Goal: Task Accomplishment & Management: Use online tool/utility

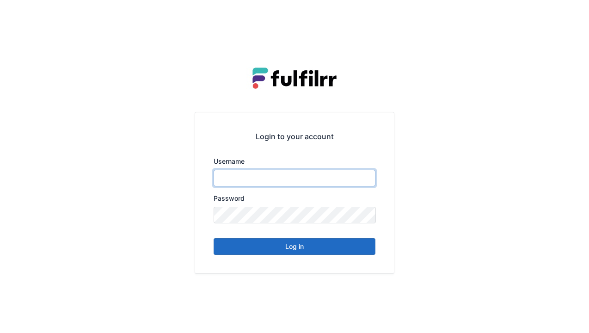
type input "******"
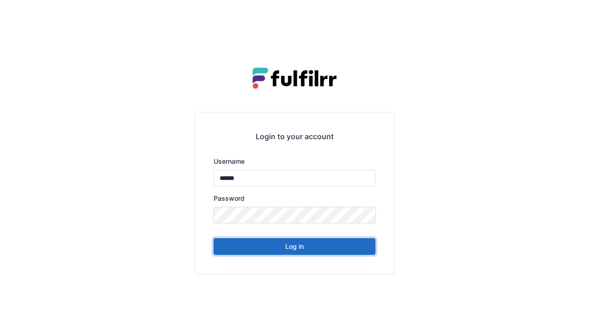
click at [300, 253] on button "Log in" at bounding box center [295, 246] width 162 height 17
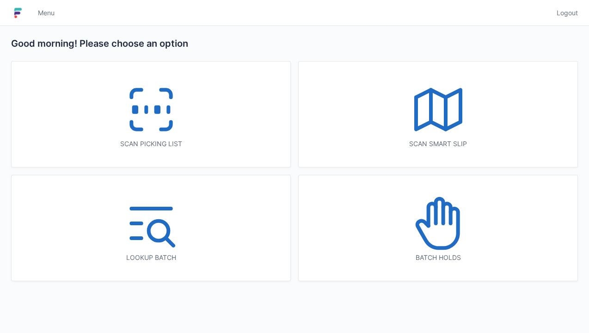
click at [154, 130] on icon at bounding box center [151, 109] width 59 height 59
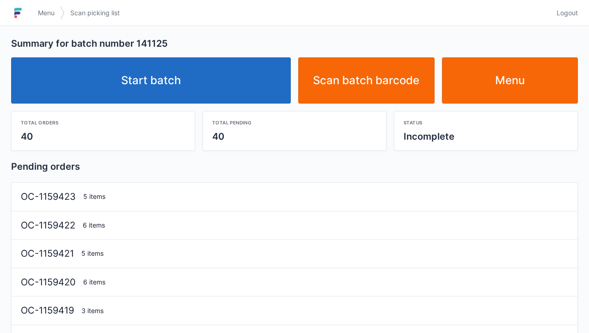
click at [172, 89] on link "Start batch" at bounding box center [151, 80] width 280 height 46
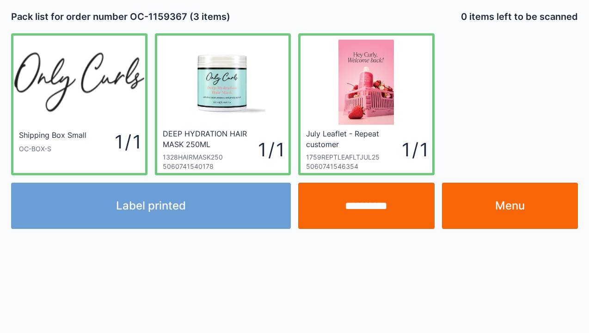
click at [183, 212] on div "Label printed" at bounding box center [150, 206] width 287 height 46
click at [167, 212] on div "Label printed" at bounding box center [150, 206] width 287 height 46
click at [174, 215] on div "Label printed" at bounding box center [150, 206] width 287 height 46
click at [194, 210] on div "Label printed" at bounding box center [150, 206] width 287 height 46
click at [171, 213] on div "Label printed" at bounding box center [150, 206] width 287 height 46
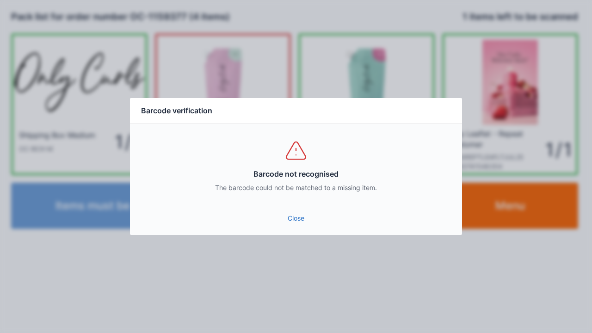
click at [300, 233] on div "Close" at bounding box center [296, 221] width 332 height 28
click at [288, 222] on link "Close" at bounding box center [295, 218] width 317 height 17
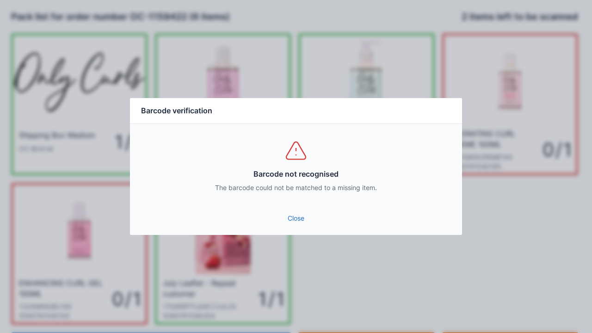
click at [301, 213] on link "Close" at bounding box center [295, 218] width 317 height 17
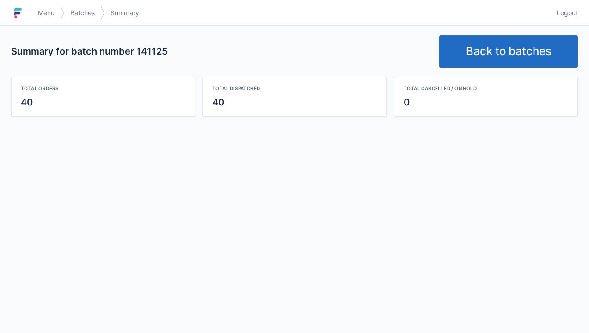
click at [497, 48] on link "Back to batches" at bounding box center [508, 51] width 139 height 32
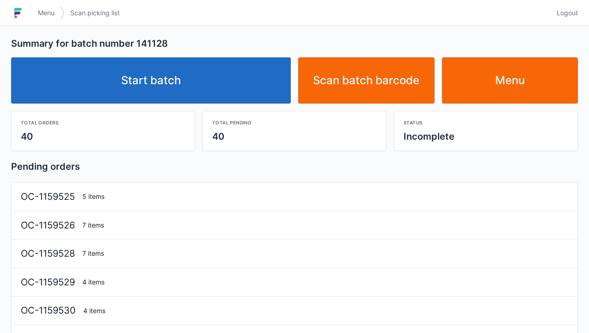
click at [147, 94] on link "Start batch" at bounding box center [151, 80] width 280 height 46
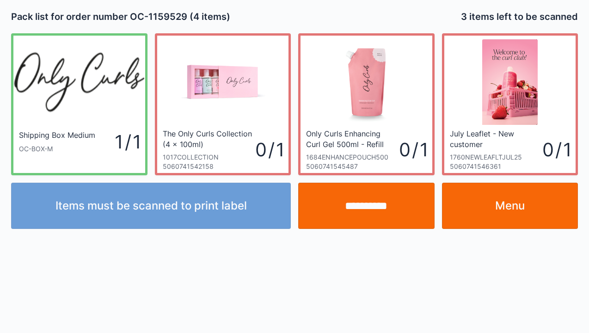
click at [508, 208] on link "Menu" at bounding box center [510, 206] width 136 height 46
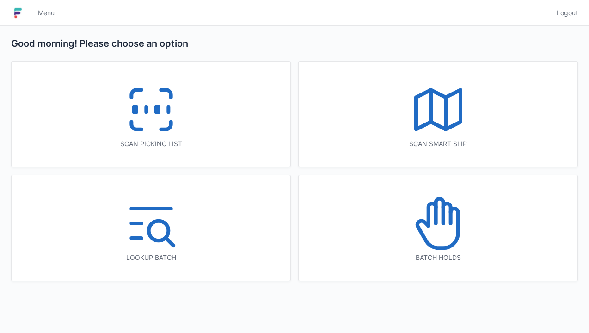
click at [156, 107] on rect at bounding box center [157, 109] width 2 height 5
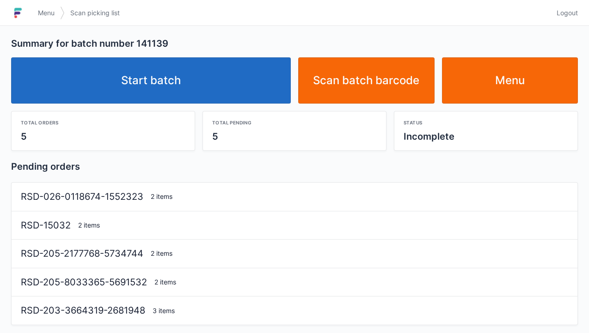
click at [176, 85] on link "Start batch" at bounding box center [151, 80] width 280 height 46
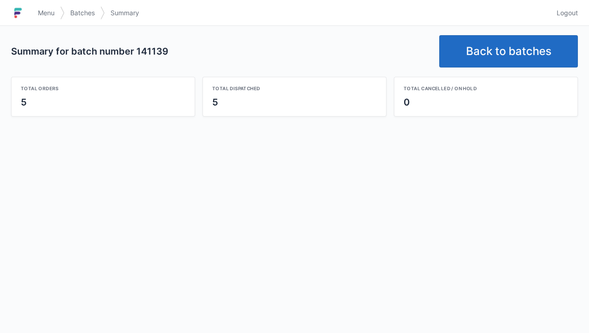
click at [501, 52] on link "Back to batches" at bounding box center [508, 51] width 139 height 32
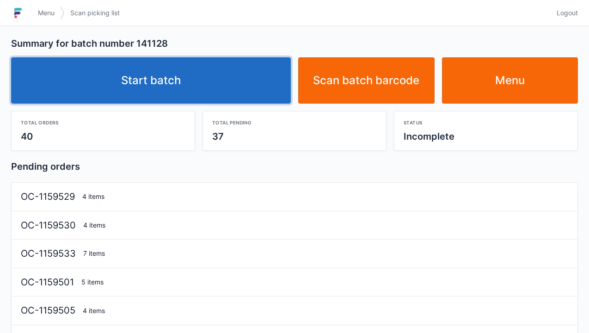
click at [157, 85] on link "Start batch" at bounding box center [151, 80] width 280 height 46
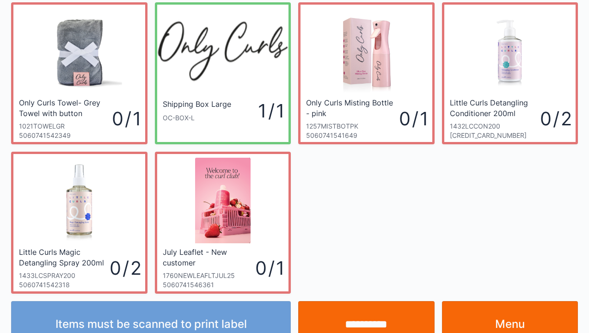
scroll to position [54, 0]
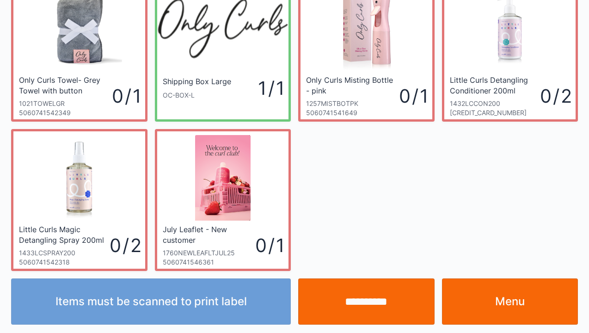
click at [514, 309] on link "Menu" at bounding box center [510, 301] width 136 height 46
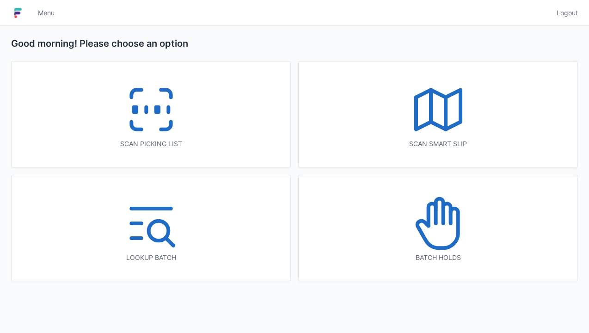
click at [156, 112] on rect at bounding box center [157, 109] width 2 height 5
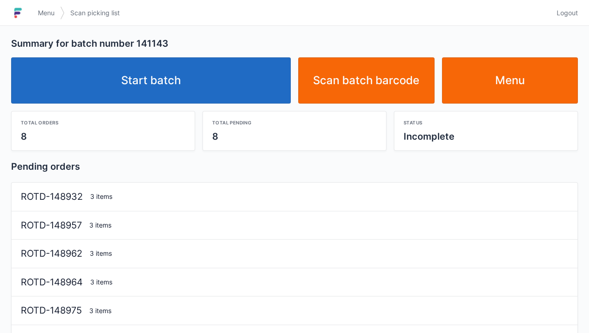
click at [166, 82] on link "Start batch" at bounding box center [151, 80] width 280 height 46
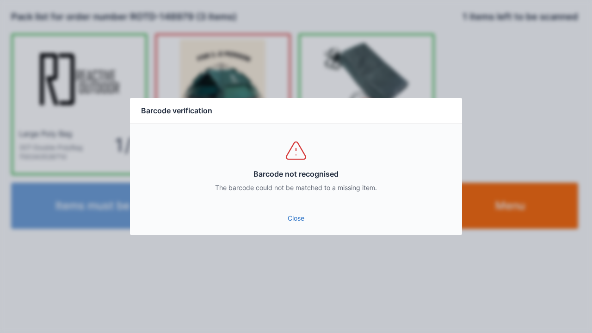
click at [308, 226] on link "Close" at bounding box center [295, 218] width 317 height 17
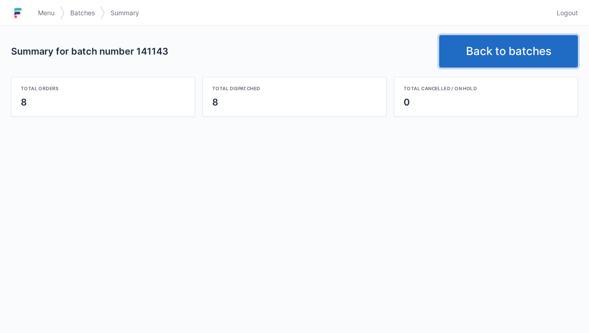
click at [494, 46] on link "Back to batches" at bounding box center [508, 51] width 139 height 32
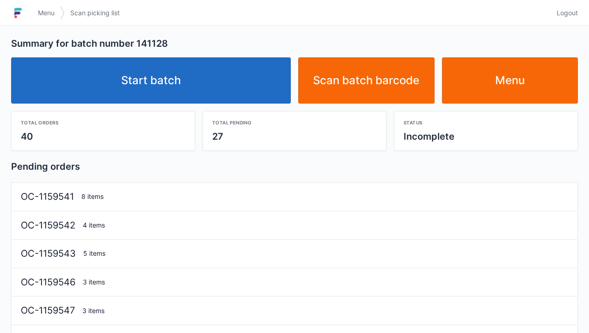
click at [165, 81] on link "Start batch" at bounding box center [151, 80] width 280 height 46
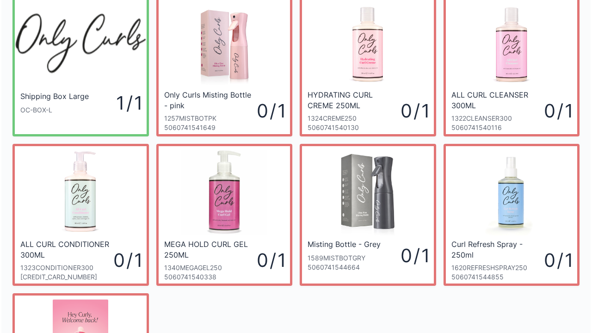
scroll to position [38, 0]
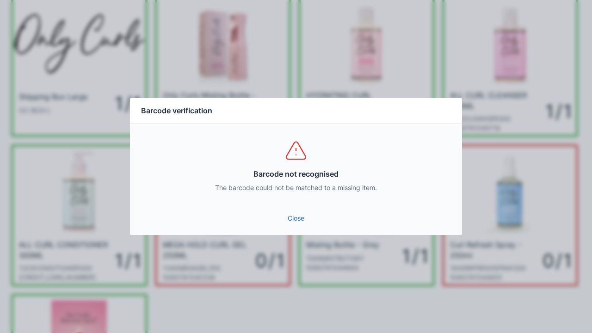
click at [301, 226] on link "Close" at bounding box center [295, 218] width 317 height 17
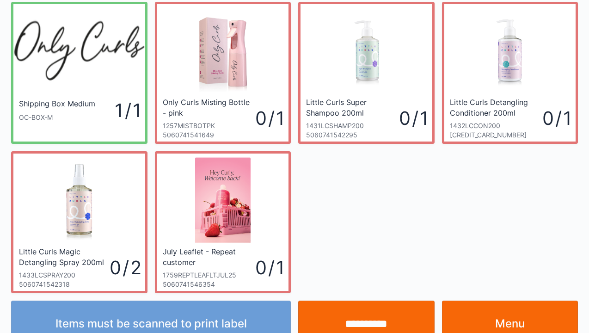
scroll to position [54, 0]
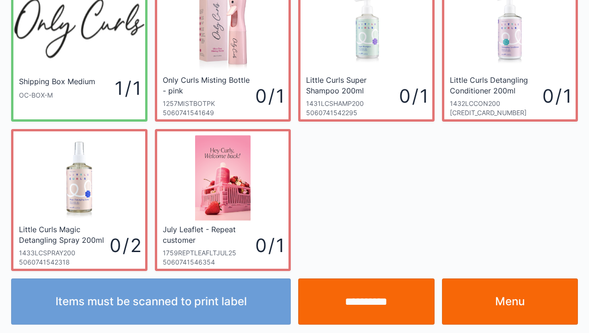
click at [496, 308] on link "Menu" at bounding box center [510, 301] width 136 height 46
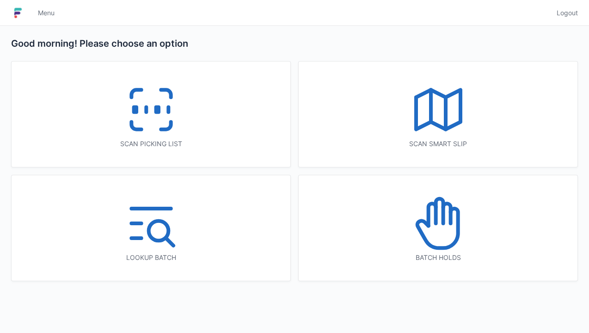
click at [168, 107] on line at bounding box center [168, 109] width 0 height 5
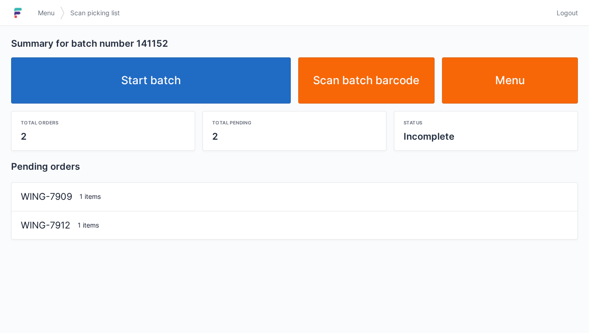
click at [178, 78] on link "Start batch" at bounding box center [151, 80] width 280 height 46
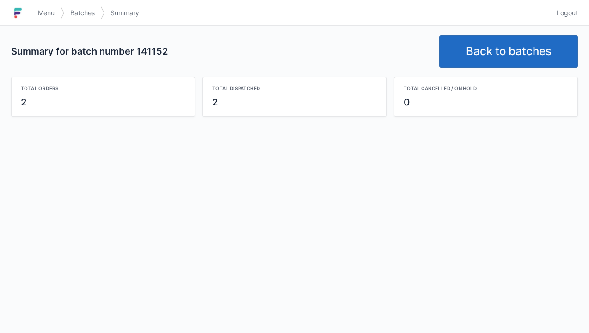
click at [509, 52] on link "Back to batches" at bounding box center [508, 51] width 139 height 32
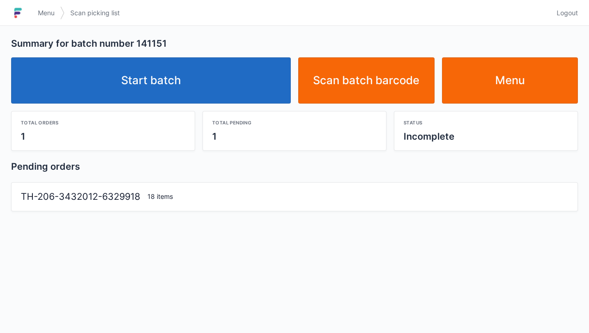
click at [176, 81] on link "Start batch" at bounding box center [151, 80] width 280 height 46
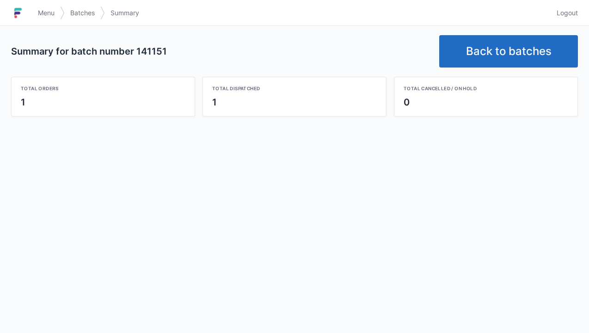
click at [491, 46] on link "Back to batches" at bounding box center [508, 51] width 139 height 32
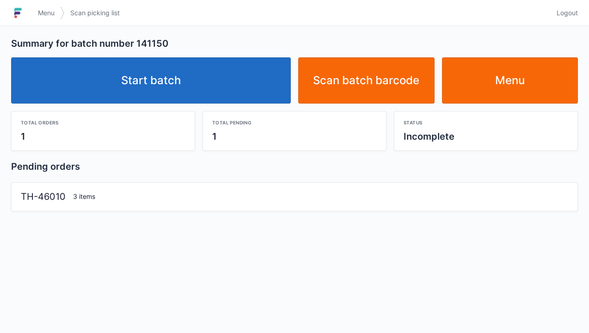
click at [184, 81] on link "Start batch" at bounding box center [151, 80] width 280 height 46
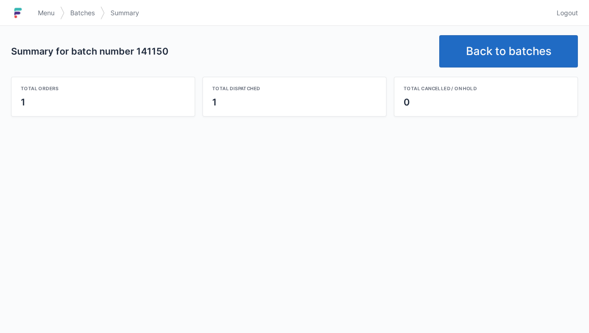
click at [493, 51] on link "Back to batches" at bounding box center [508, 51] width 139 height 32
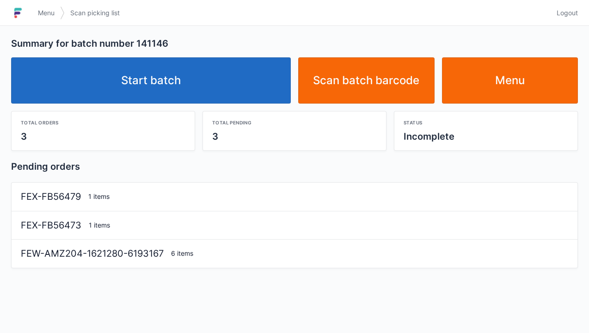
click at [161, 94] on link "Start batch" at bounding box center [151, 80] width 280 height 46
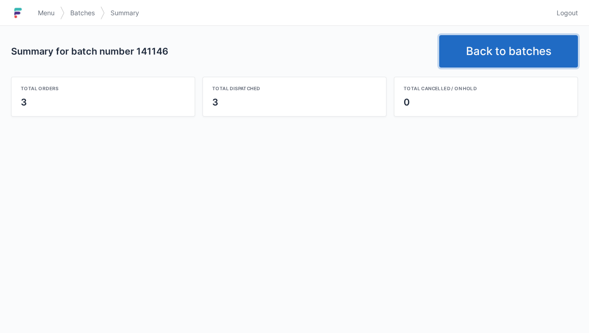
click at [495, 55] on link "Back to batches" at bounding box center [508, 51] width 139 height 32
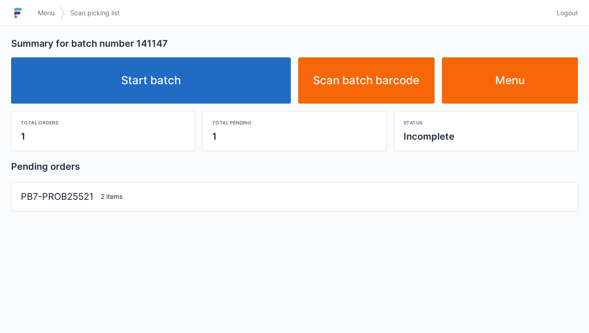
click at [184, 86] on link "Start batch" at bounding box center [151, 80] width 280 height 46
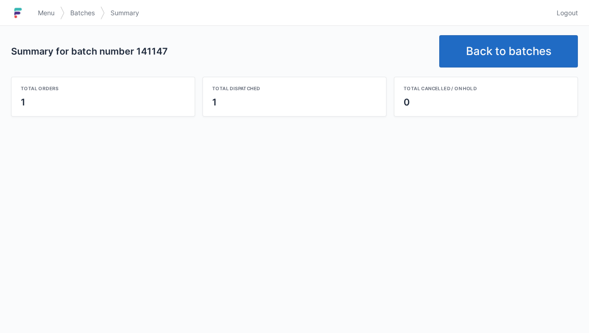
click at [498, 43] on link "Back to batches" at bounding box center [508, 51] width 139 height 32
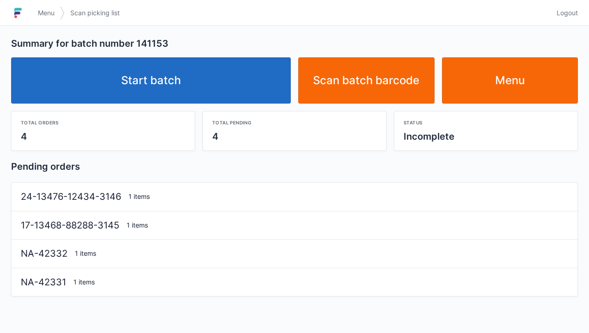
click at [164, 83] on link "Start batch" at bounding box center [151, 80] width 280 height 46
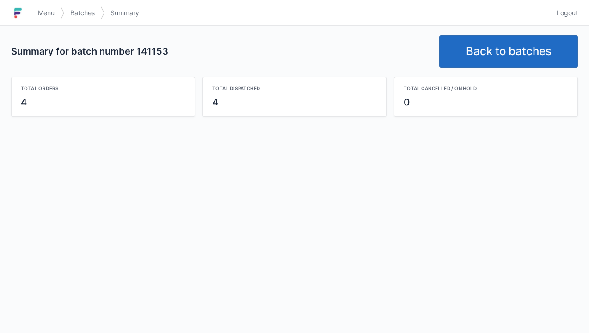
click at [506, 59] on link "Back to batches" at bounding box center [508, 51] width 139 height 32
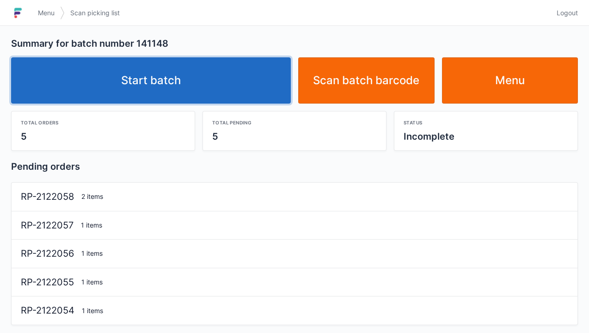
click at [184, 83] on link "Start batch" at bounding box center [151, 80] width 280 height 46
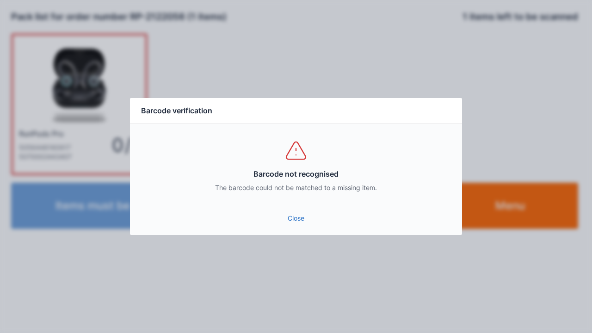
click at [300, 216] on link "Close" at bounding box center [295, 218] width 317 height 17
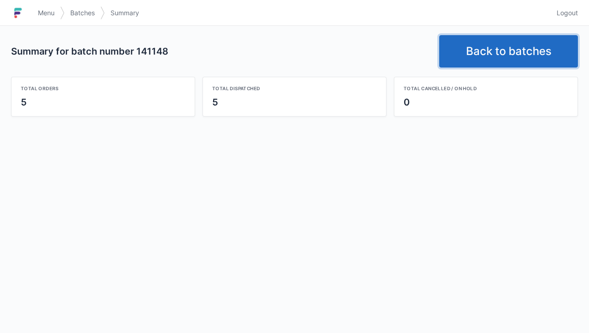
click at [514, 58] on link "Back to batches" at bounding box center [508, 51] width 139 height 32
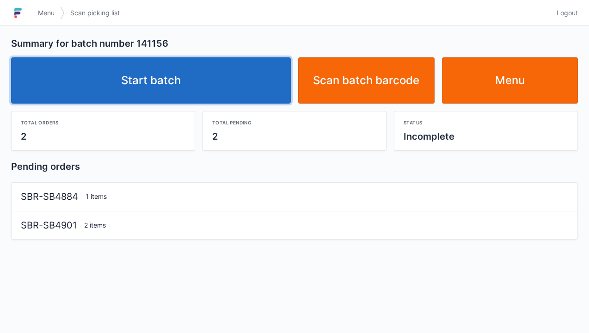
click at [187, 82] on link "Start batch" at bounding box center [151, 80] width 280 height 46
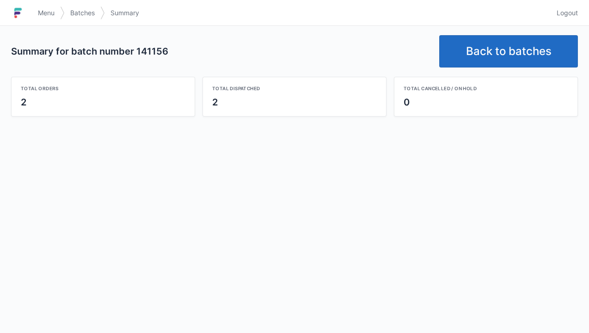
click at [495, 46] on link "Back to batches" at bounding box center [508, 51] width 139 height 32
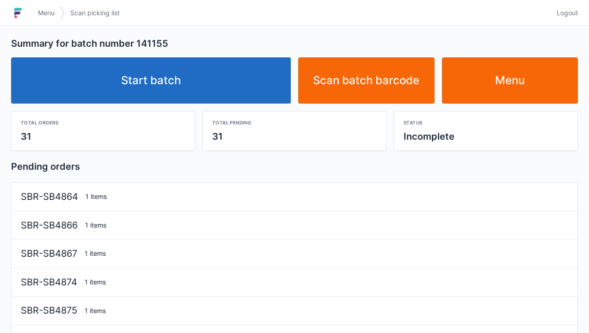
click at [169, 99] on link "Start batch" at bounding box center [151, 80] width 280 height 46
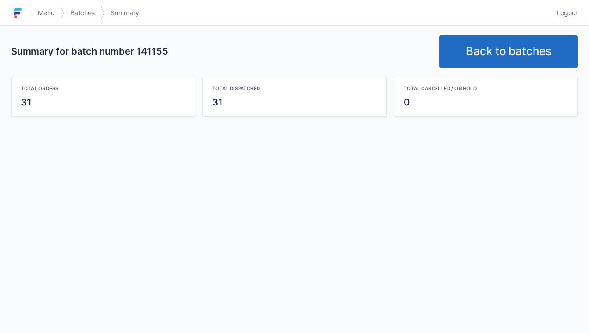
click at [508, 56] on link "Back to batches" at bounding box center [508, 51] width 139 height 32
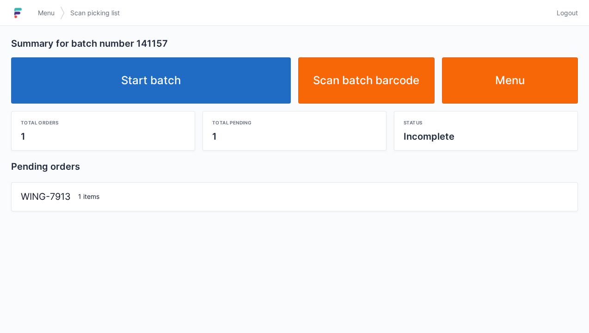
click at [151, 92] on link "Start batch" at bounding box center [151, 80] width 280 height 46
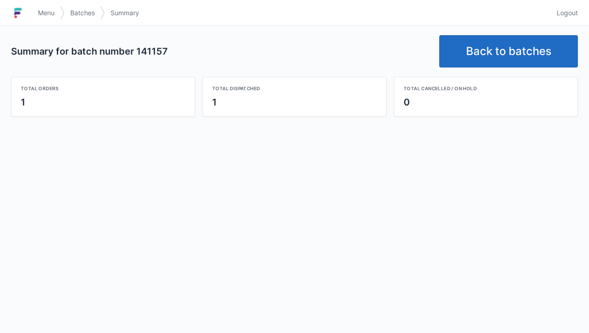
click at [510, 54] on link "Back to batches" at bounding box center [508, 51] width 139 height 32
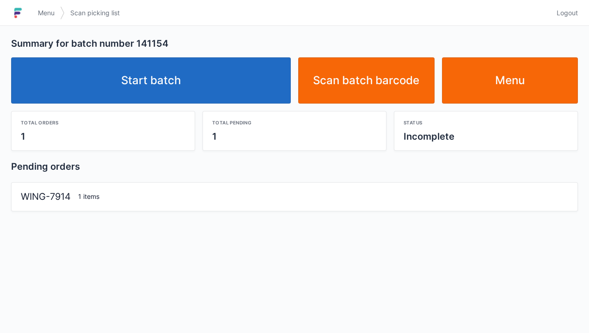
click at [155, 89] on link "Start batch" at bounding box center [151, 80] width 280 height 46
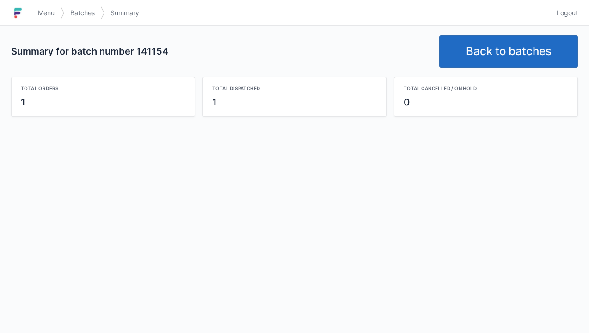
click at [504, 46] on link "Back to batches" at bounding box center [508, 51] width 139 height 32
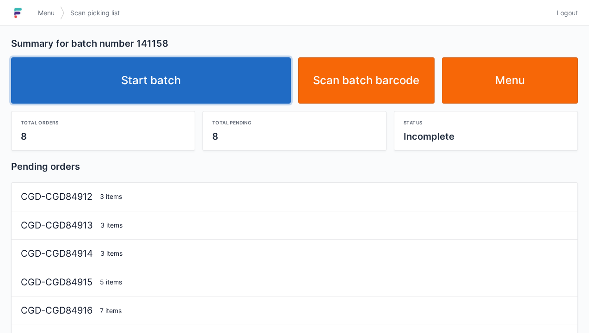
click at [179, 93] on link "Start batch" at bounding box center [151, 80] width 280 height 46
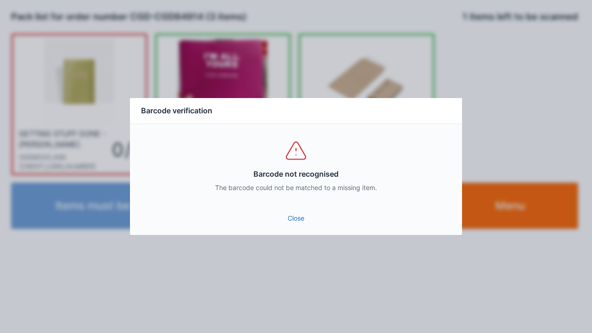
click at [305, 221] on link "Close" at bounding box center [295, 218] width 317 height 17
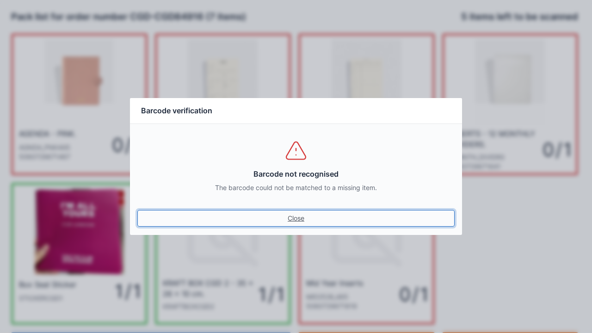
click at [299, 225] on link "Close" at bounding box center [295, 218] width 317 height 17
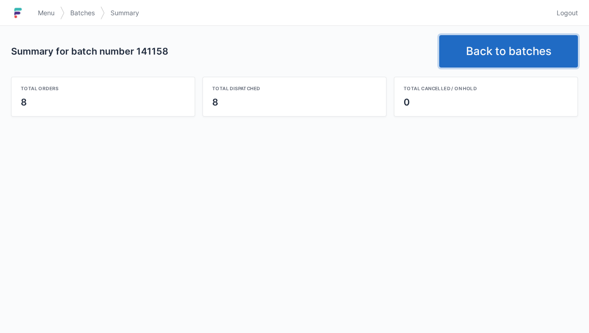
click at [492, 51] on link "Back to batches" at bounding box center [508, 51] width 139 height 32
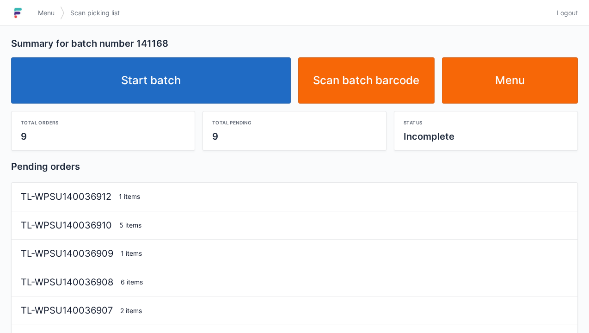
click at [172, 82] on link "Start batch" at bounding box center [151, 80] width 280 height 46
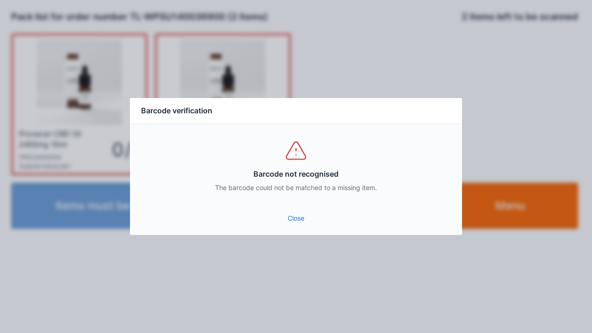
click at [293, 226] on link "Close" at bounding box center [295, 218] width 317 height 17
click at [291, 217] on link "Close" at bounding box center [295, 218] width 317 height 17
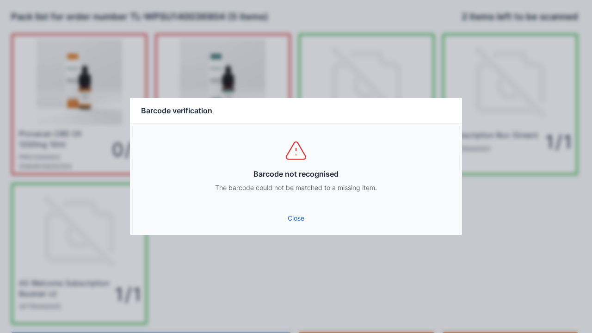
click at [290, 215] on link "Close" at bounding box center [295, 218] width 317 height 17
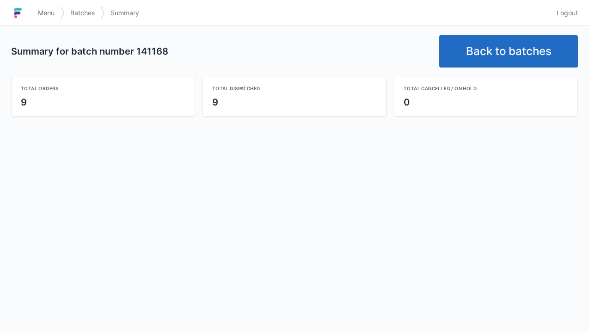
click at [505, 52] on link "Back to batches" at bounding box center [508, 51] width 139 height 32
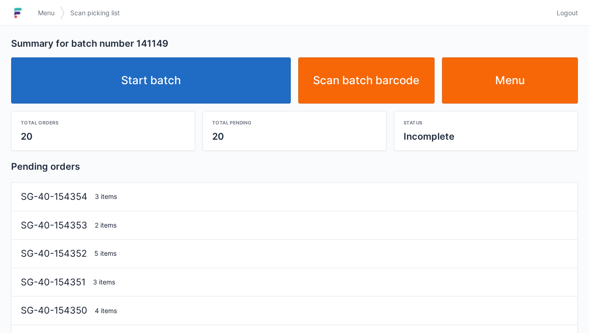
click at [184, 87] on link "Start batch" at bounding box center [151, 80] width 280 height 46
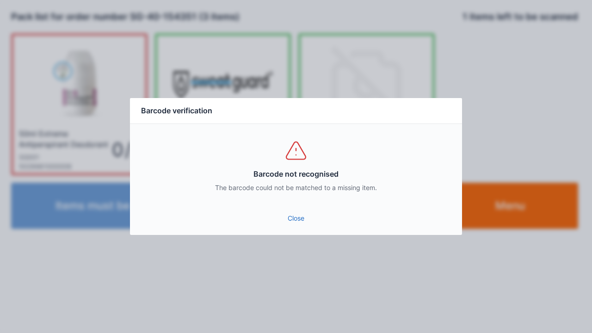
click at [293, 218] on link "Close" at bounding box center [295, 218] width 317 height 17
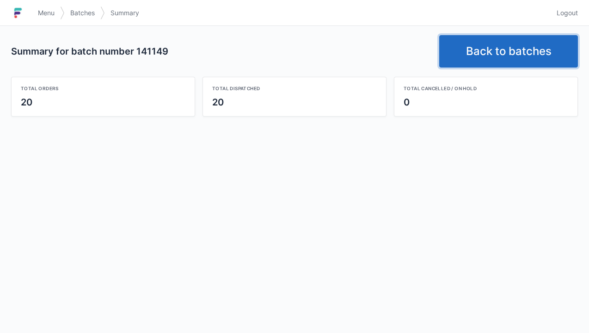
click at [499, 50] on link "Back to batches" at bounding box center [508, 51] width 139 height 32
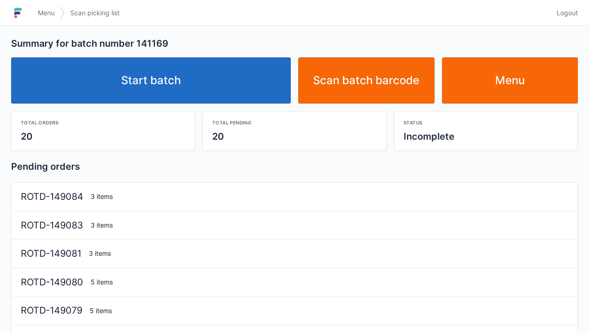
click at [178, 80] on link "Start batch" at bounding box center [151, 80] width 280 height 46
